Goal: Task Accomplishment & Management: Complete application form

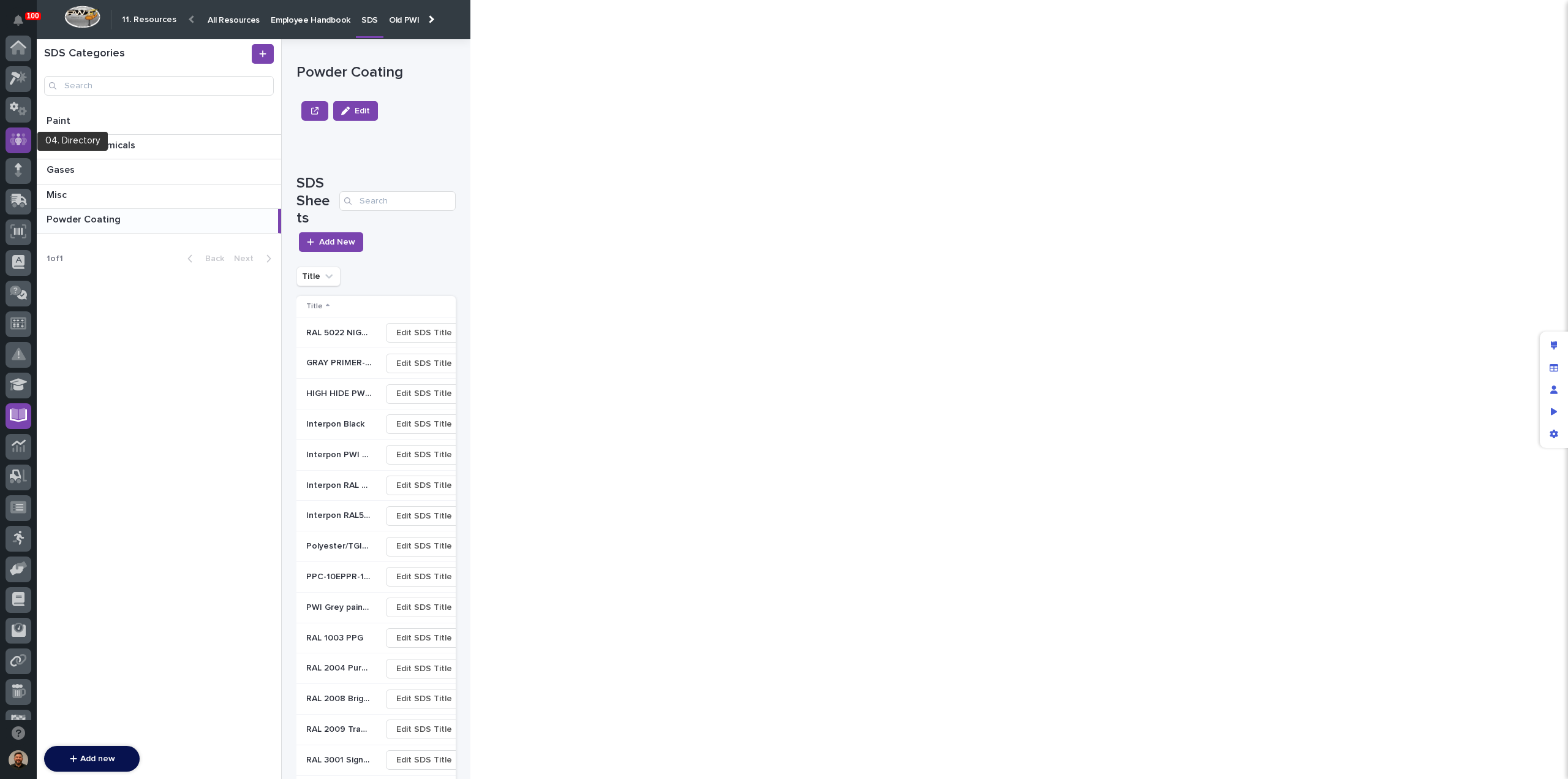
click at [21, 136] on icon at bounding box center [18, 139] width 18 height 14
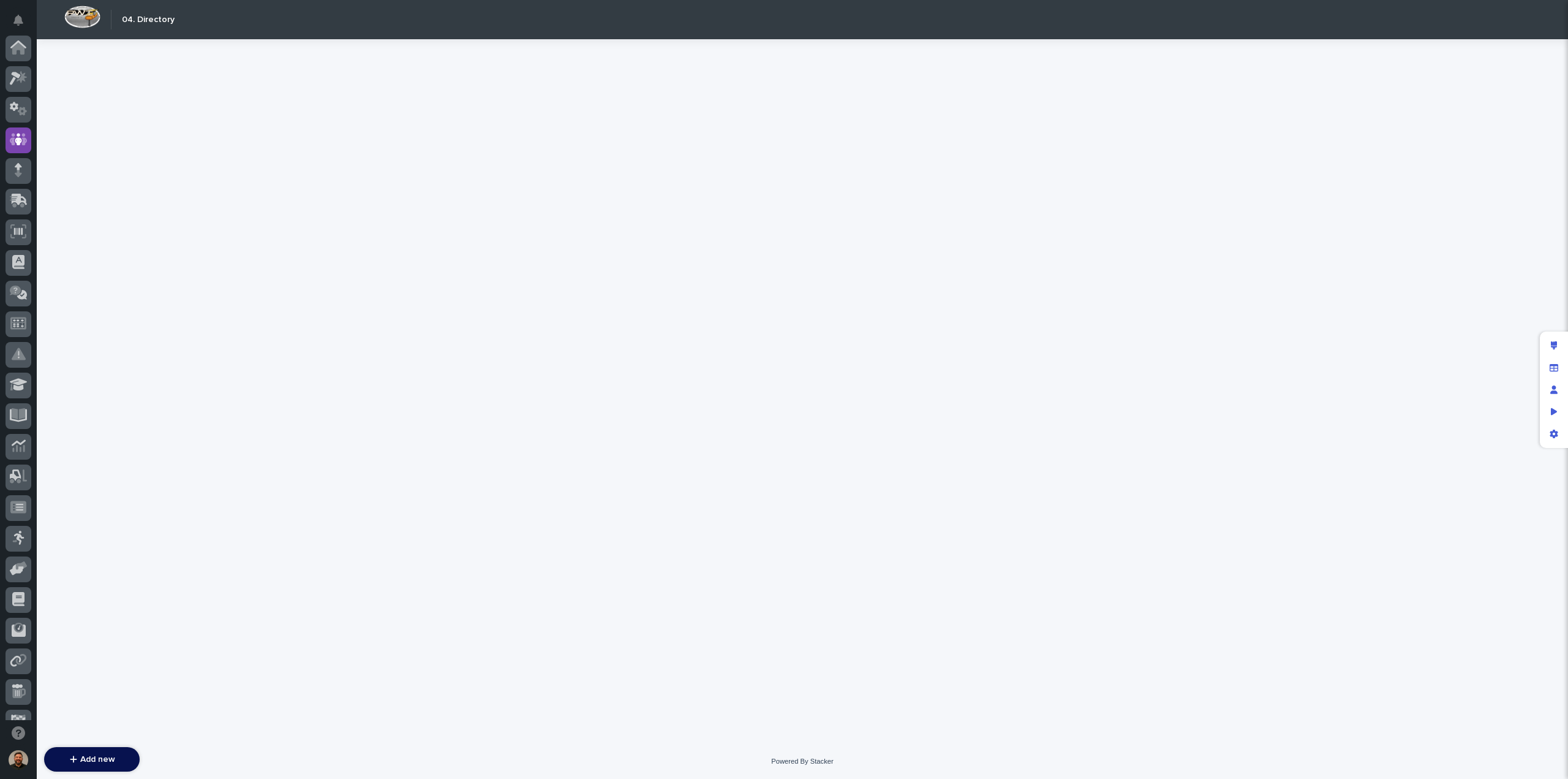
scroll to position [92, 0]
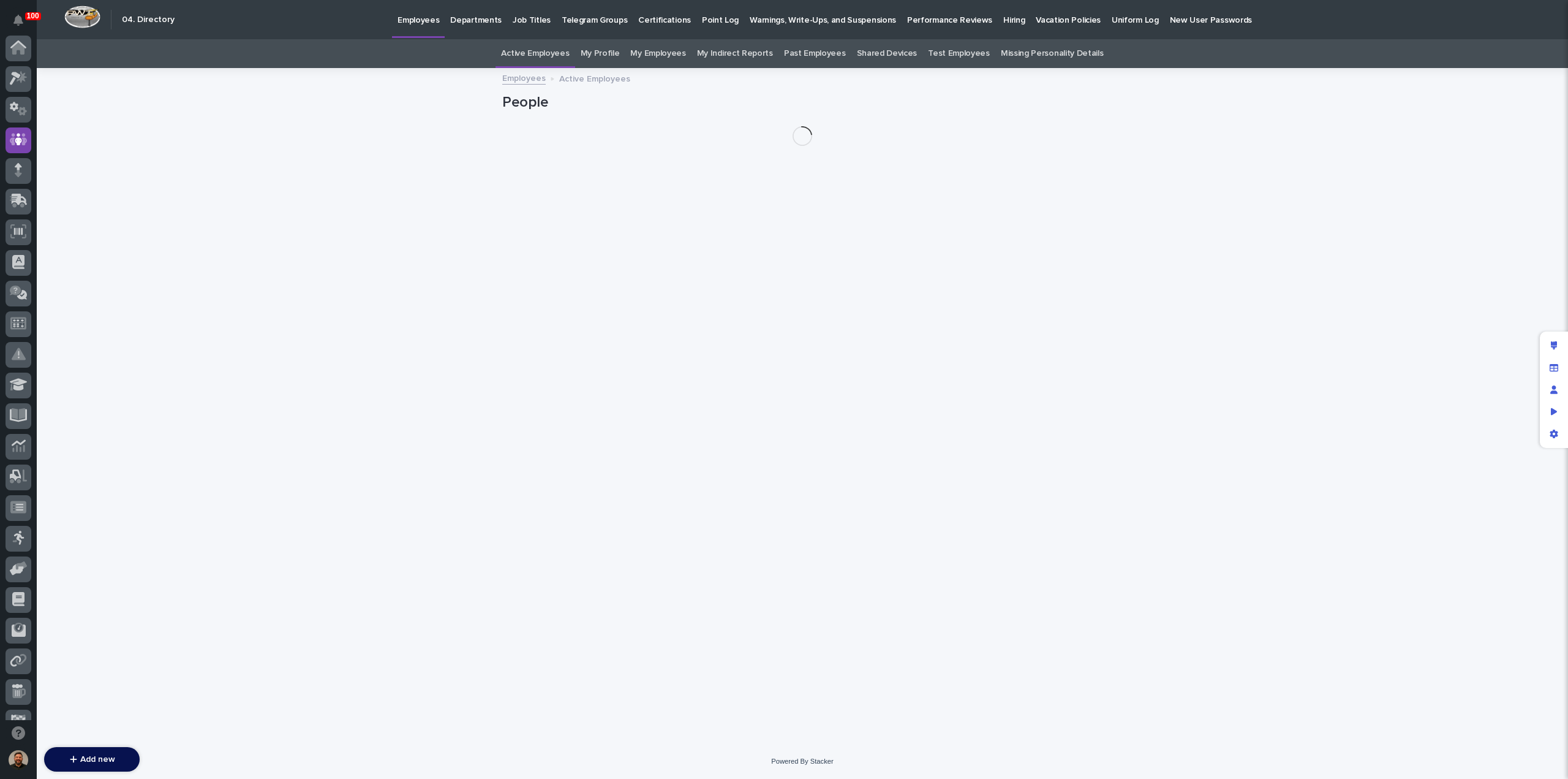
scroll to position [92, 0]
click at [1003, 19] on p "Hiring" at bounding box center [1014, 13] width 22 height 26
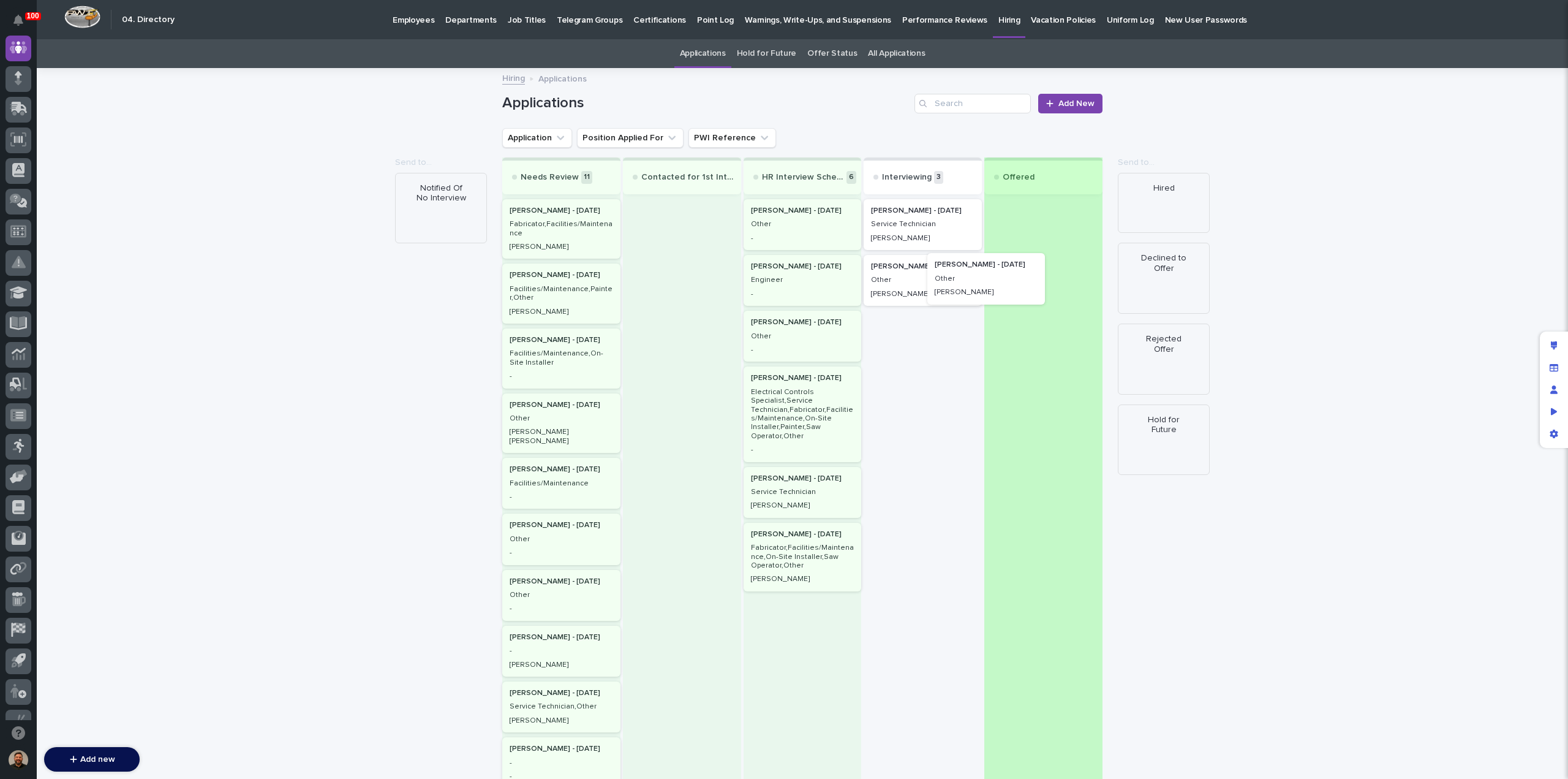
drag, startPoint x: 932, startPoint y: 269, endPoint x: 1008, endPoint y: 270, distance: 76.0
click at [1008, 270] on div "Needs Review 11 [PERSON_NAME] - [DATE] Fabricator,Facilities/Maintenance [PERSO…" at bounding box center [802, 534] width 600 height 753
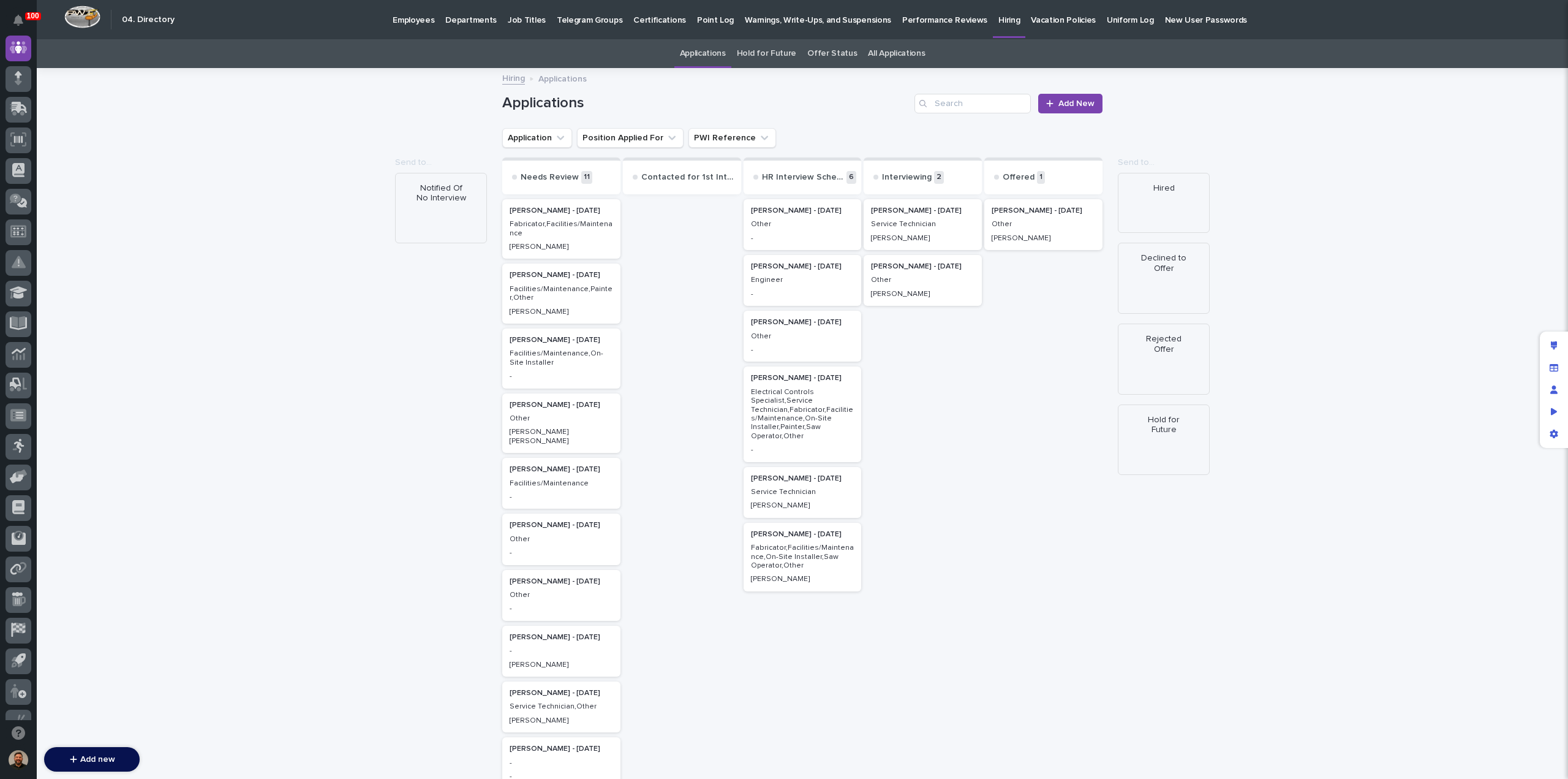
click at [1038, 220] on p "Other" at bounding box center [1043, 224] width 103 height 9
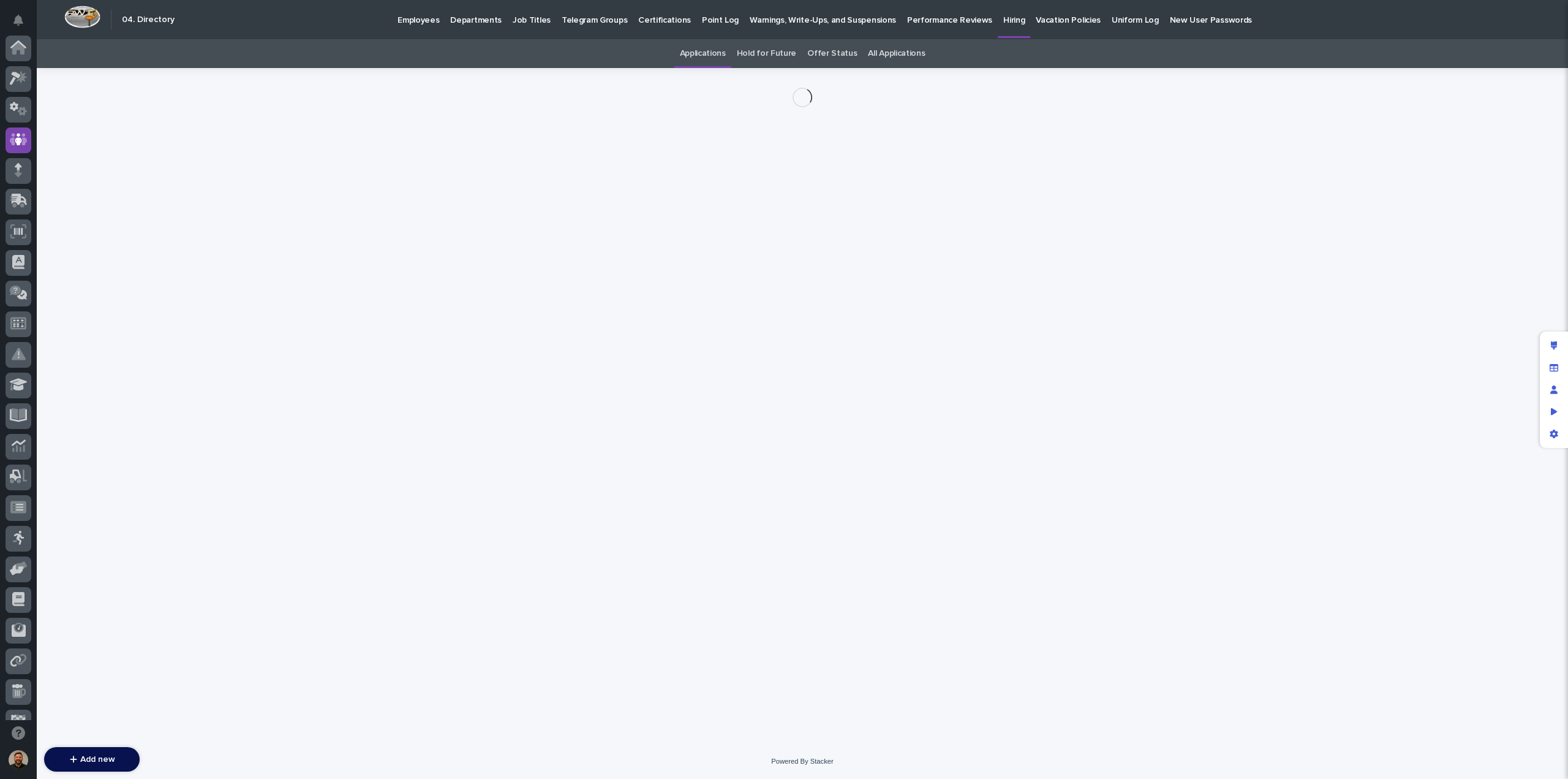
scroll to position [92, 0]
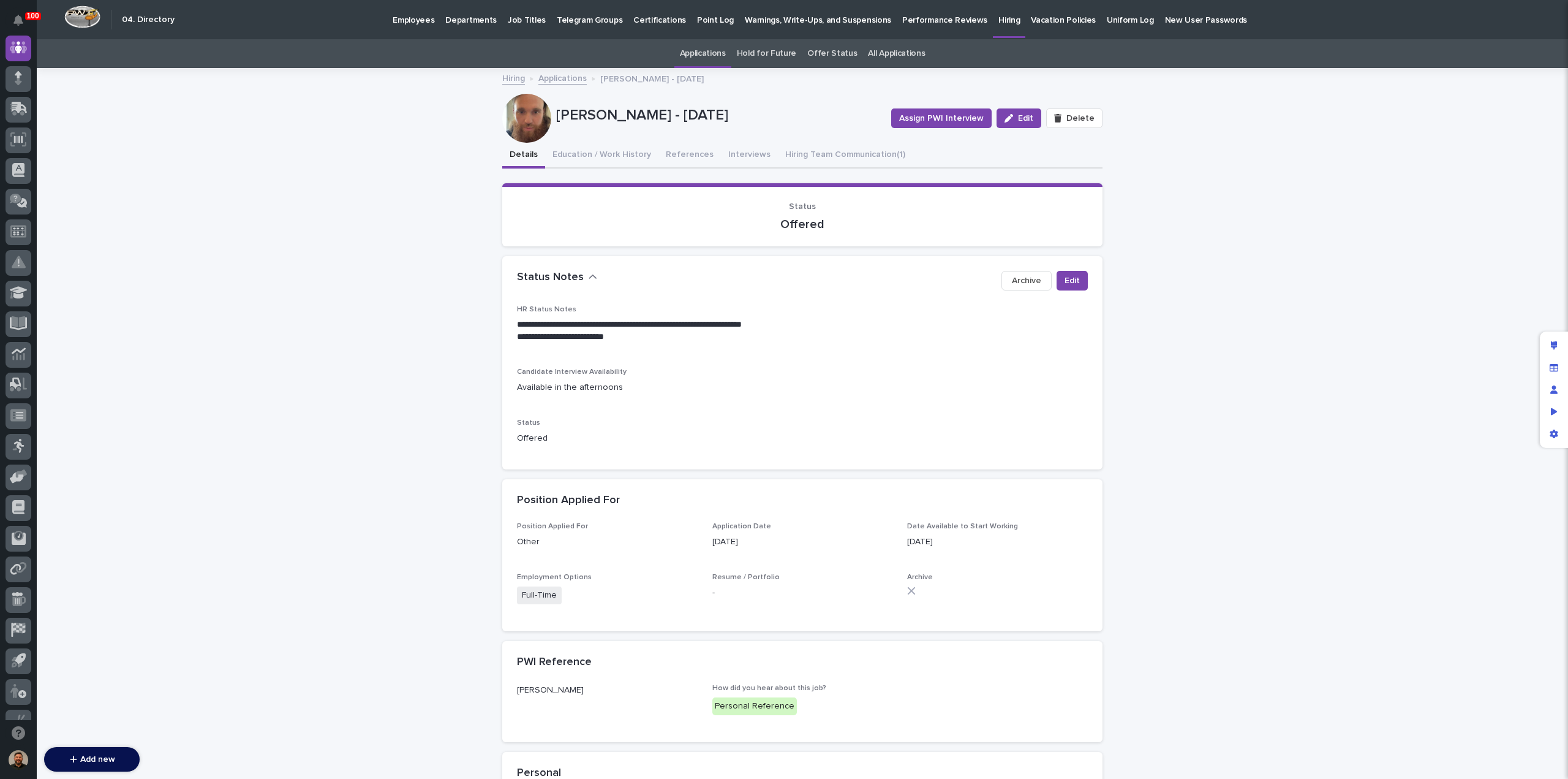
click at [1355, 137] on div "**********" at bounding box center [802, 633] width 1531 height 1128
click at [682, 157] on button "References" at bounding box center [689, 156] width 62 height 26
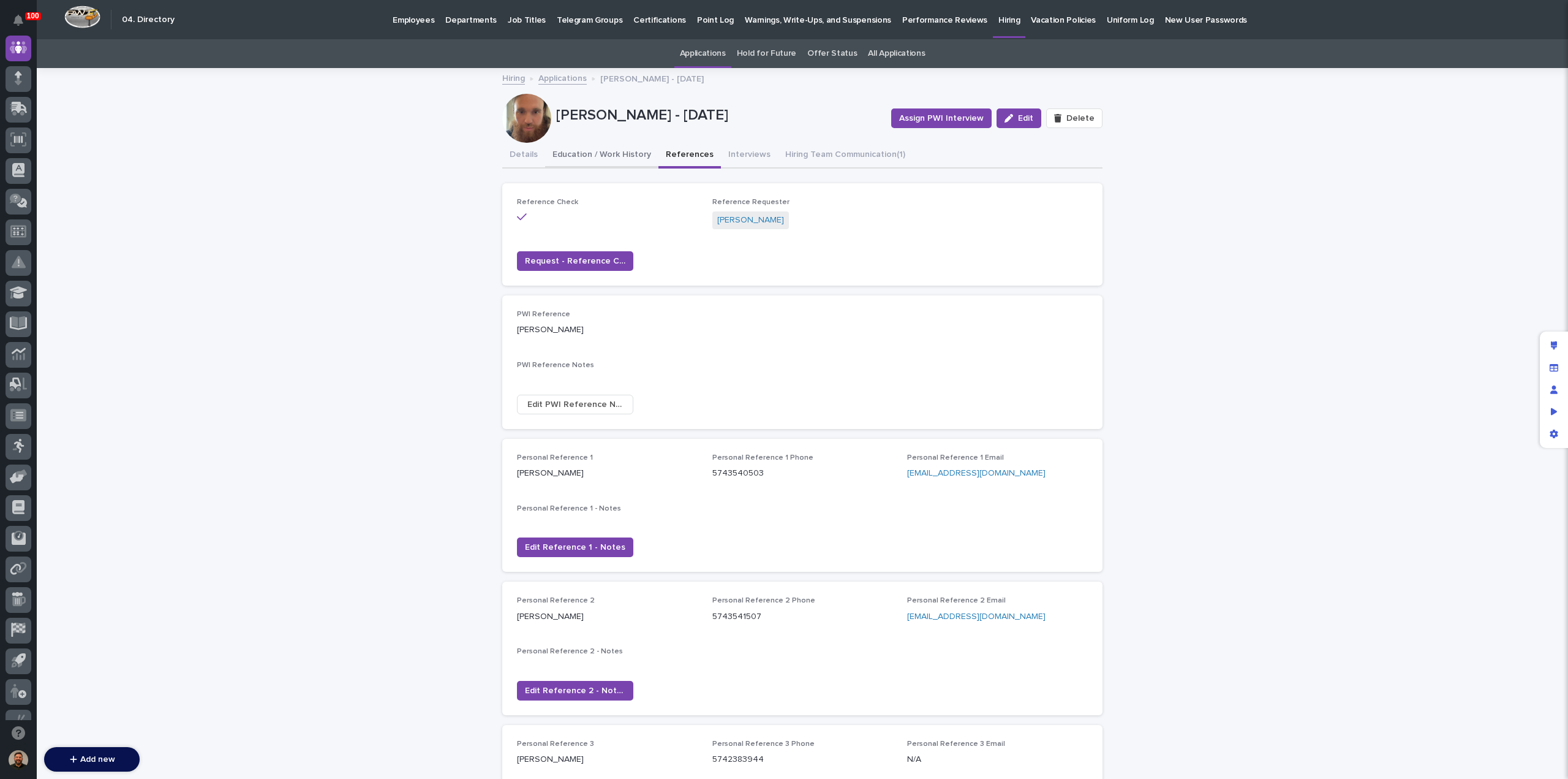
click at [591, 161] on button "Education / Work History" at bounding box center [602, 156] width 114 height 26
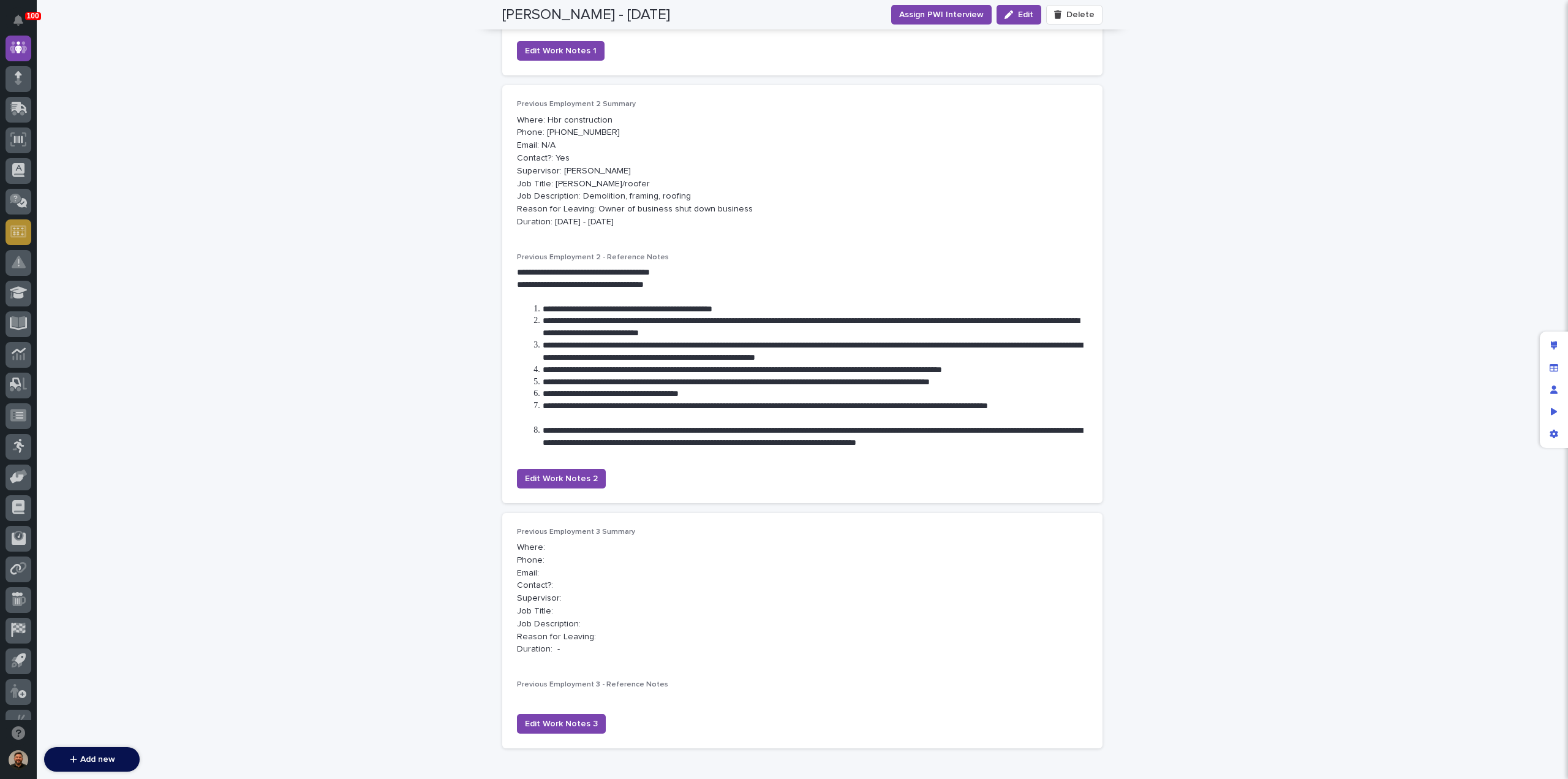
scroll to position [750, 0]
click at [1326, 150] on div "**********" at bounding box center [802, 69] width 1531 height 1499
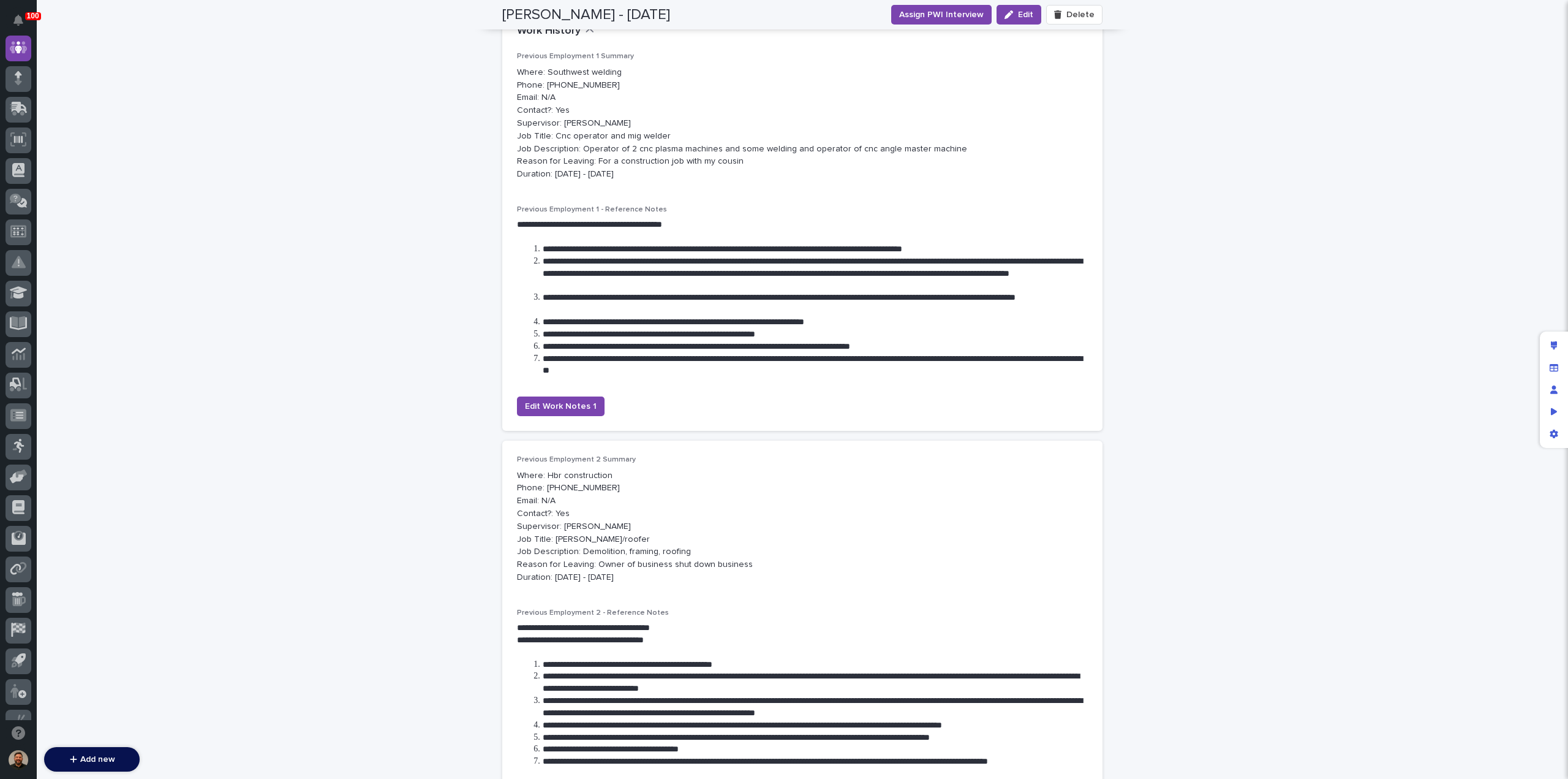
scroll to position [0, 0]
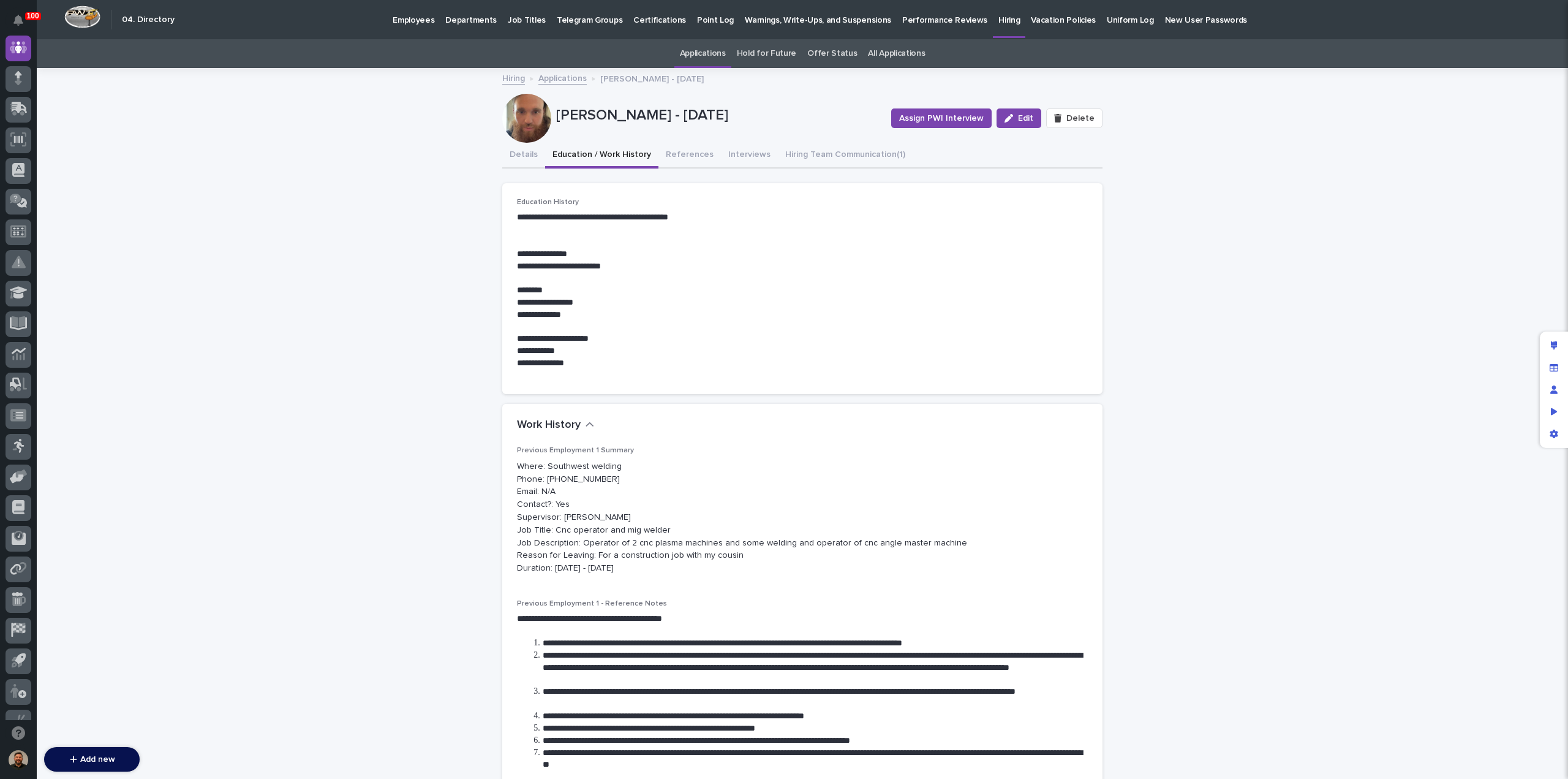
click at [561, 78] on link "Applications" at bounding box center [562, 77] width 48 height 14
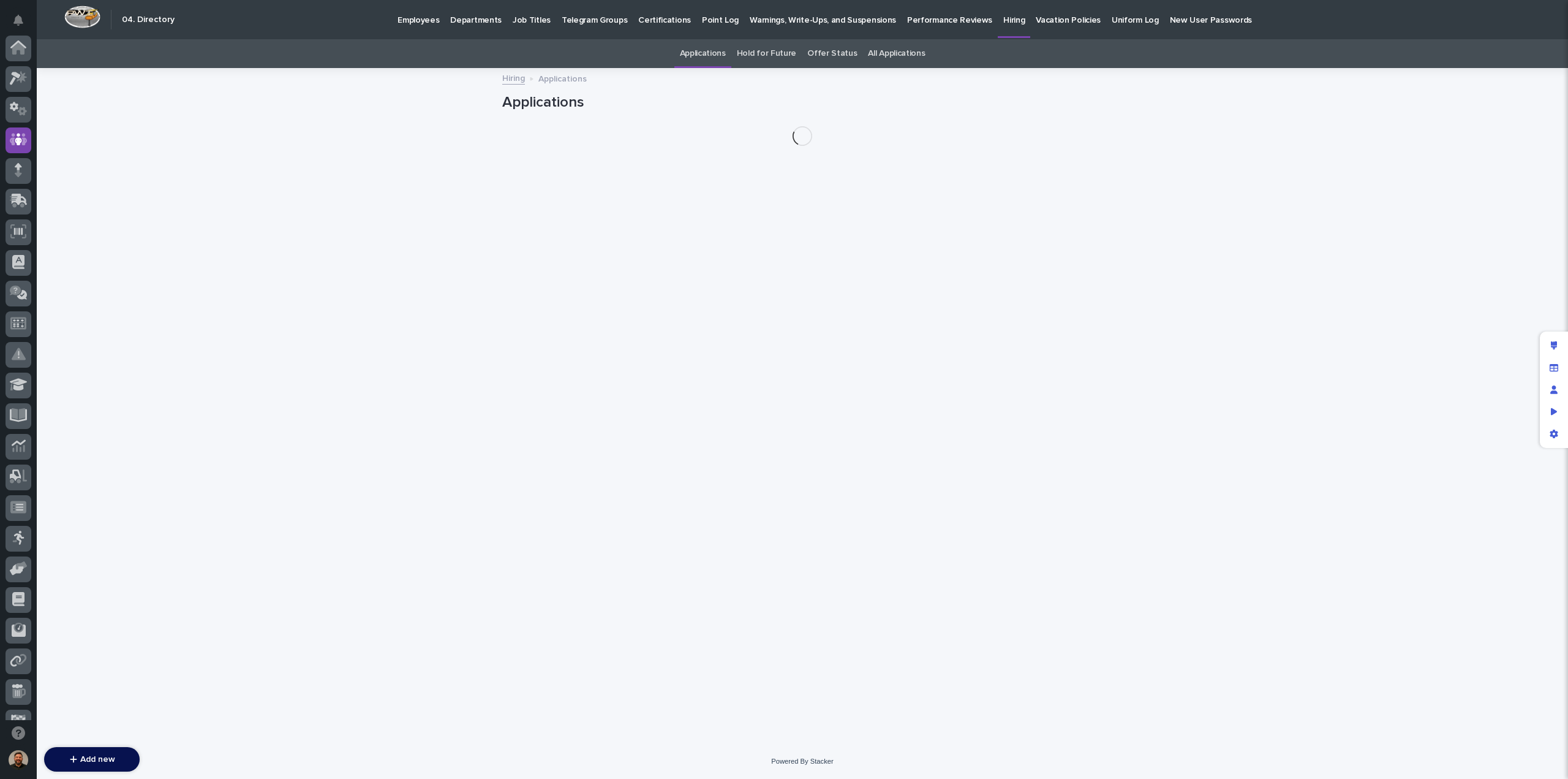
scroll to position [92, 0]
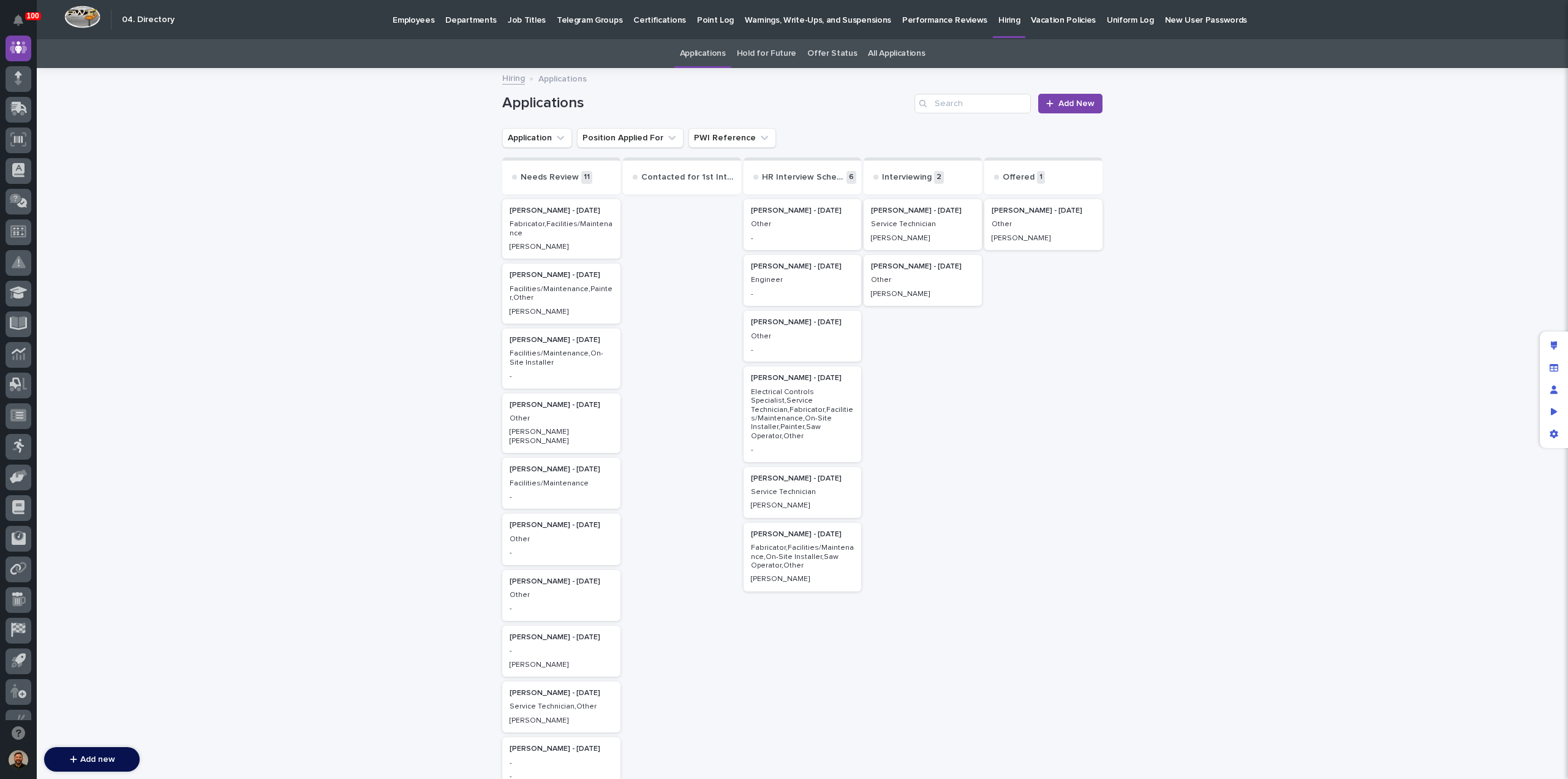
click at [1013, 223] on p "Other" at bounding box center [1043, 224] width 103 height 9
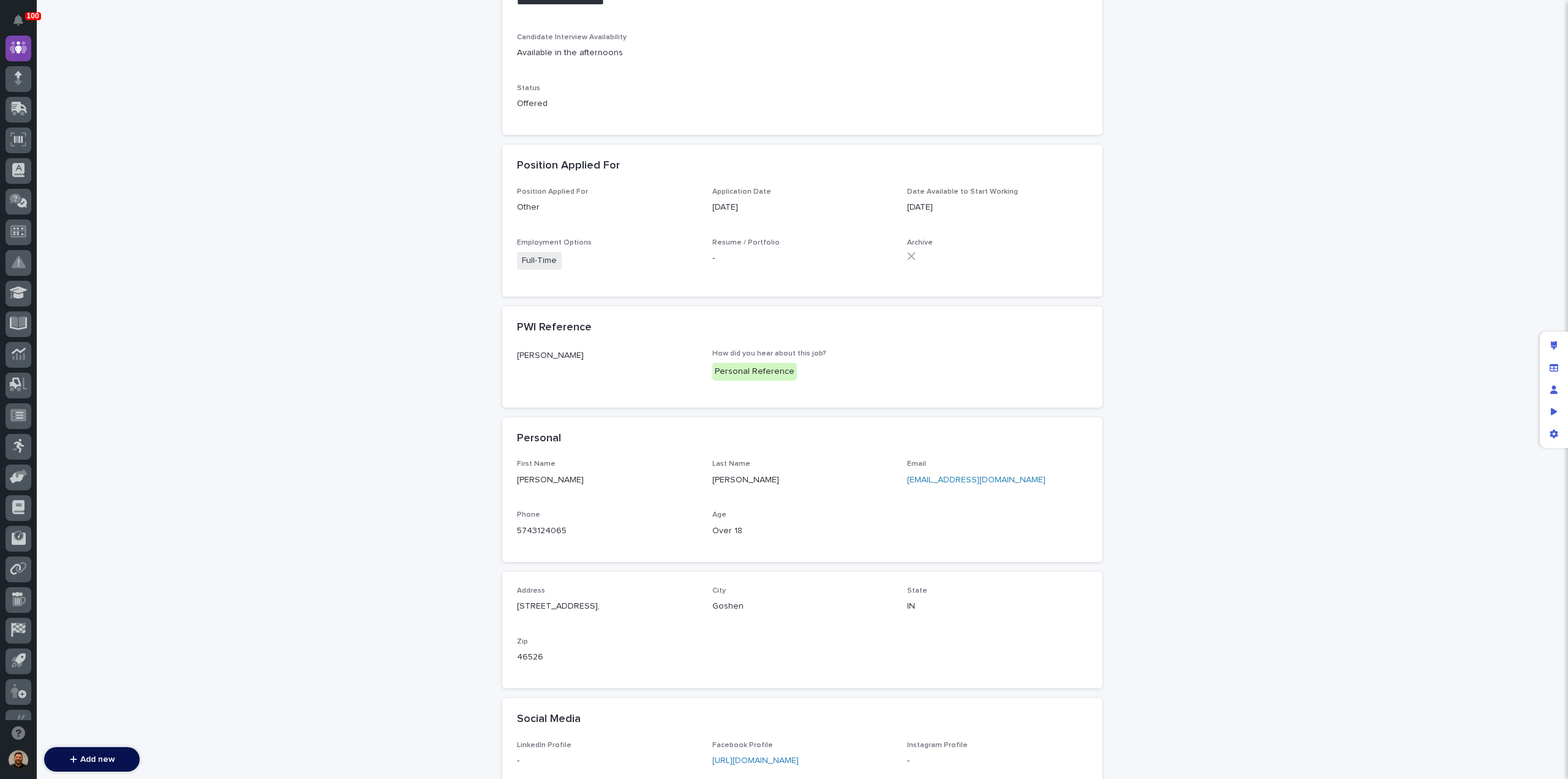
scroll to position [453, 0]
